Goal: Task Accomplishment & Management: Use online tool/utility

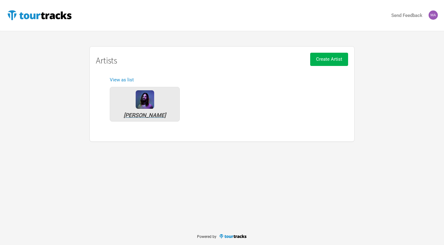
click at [144, 100] on img at bounding box center [145, 99] width 18 height 18
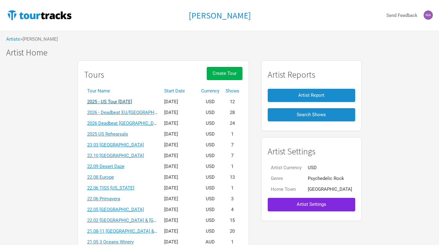
click at [132, 99] on link "2025 - US Tour [DATE]" at bounding box center [109, 102] width 45 height 6
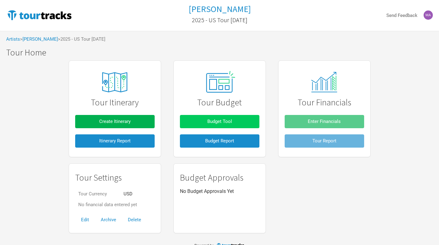
click at [212, 123] on span "Budget Tool" at bounding box center [219, 122] width 25 height 6
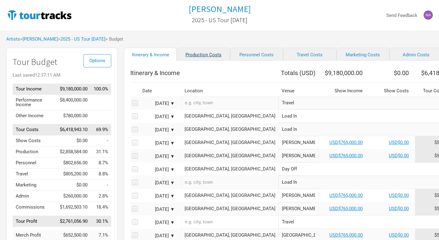
click at [197, 54] on link "Production Costs" at bounding box center [203, 54] width 53 height 13
select select "Show Days"
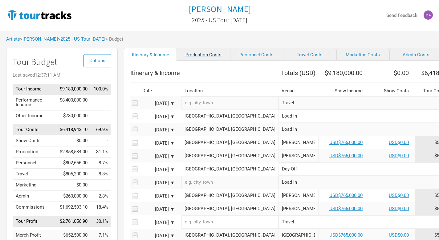
select select "Show Days"
select select "Shows"
select select "Show Days"
select select "Shows"
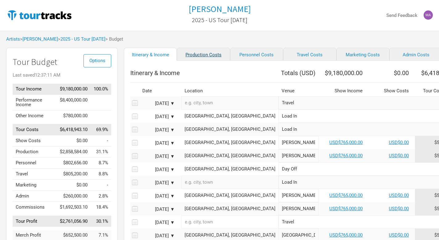
select select "Shows"
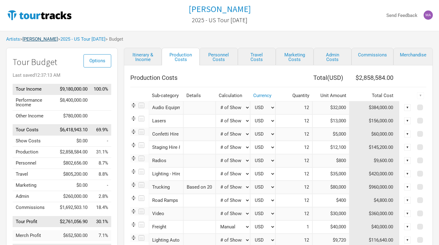
click at [40, 41] on link "[PERSON_NAME]" at bounding box center [39, 39] width 35 height 6
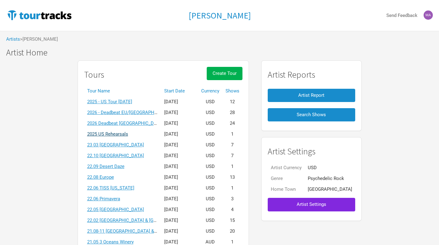
click at [124, 134] on link "2025 US Rehearsals" at bounding box center [107, 134] width 41 height 6
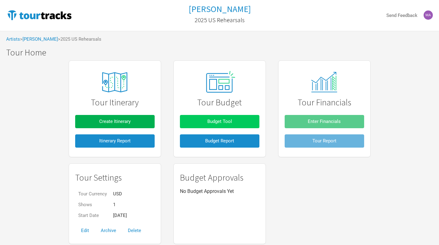
click at [221, 121] on span "Budget Tool" at bounding box center [219, 122] width 25 height 6
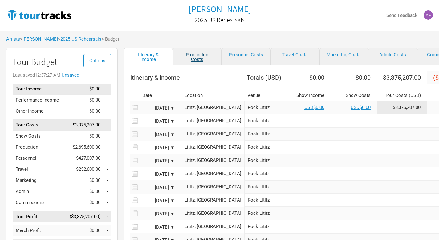
click at [196, 60] on link "Production Costs" at bounding box center [197, 57] width 49 height 18
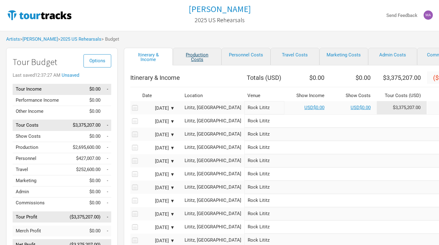
select select "Total Days"
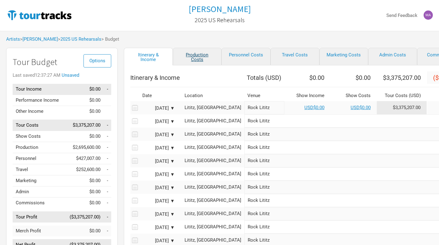
select select "Total Days"
select select "Shows"
